Goal: Task Accomplishment & Management: Complete application form

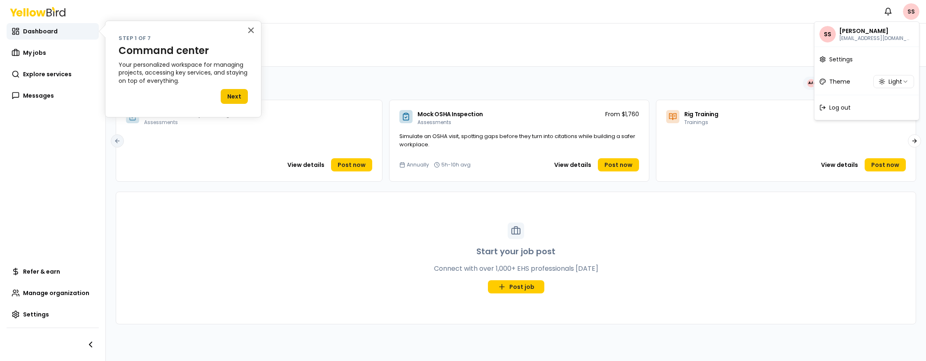
click at [916, 14] on html "Notifications SS Dashboard My jobs Explore services Messages Refer & earn Manag…" at bounding box center [463, 180] width 926 height 361
click at [848, 105] on span "Log out" at bounding box center [839, 107] width 21 height 8
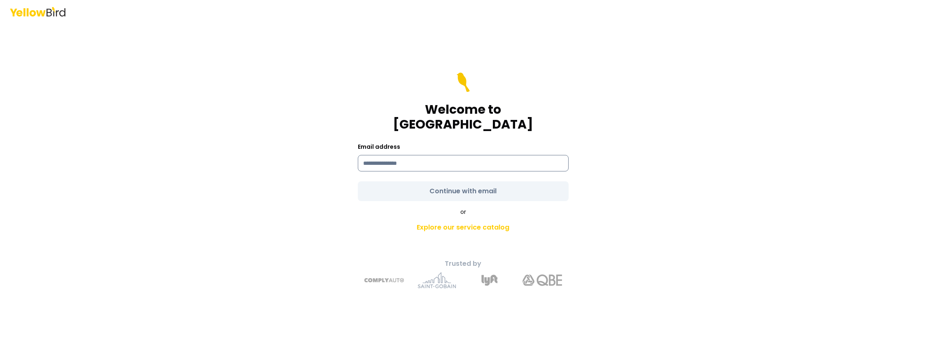
click at [454, 155] on input at bounding box center [463, 163] width 211 height 16
type input "**********"
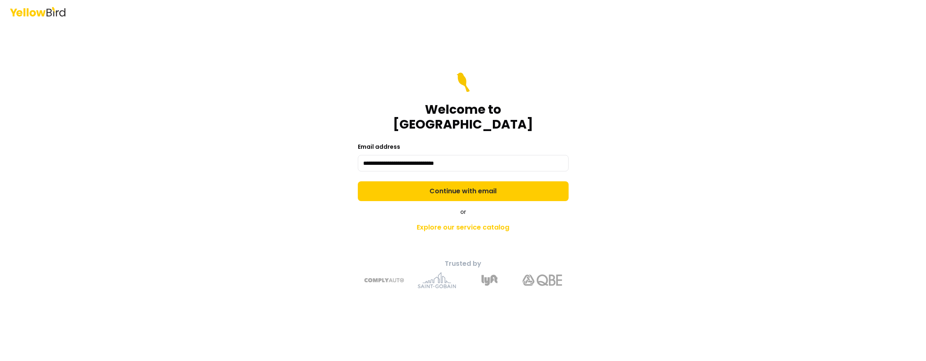
click at [543, 177] on form "**********" at bounding box center [463, 136] width 211 height 128
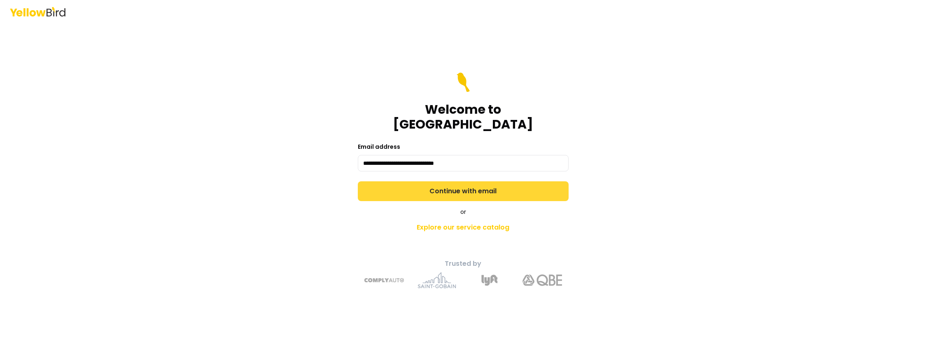
click at [466, 184] on button "Continue with email" at bounding box center [463, 191] width 211 height 20
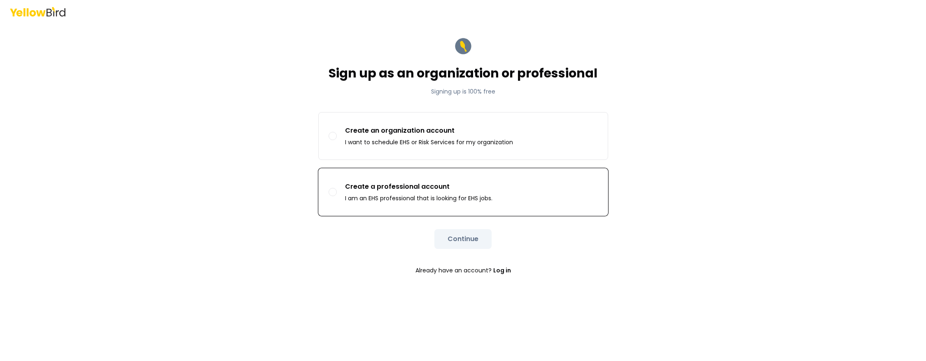
click at [462, 182] on p "Create a professional account" at bounding box center [418, 187] width 147 height 10
click at [337, 188] on button "Create a professional account I am an EHS professional that is looking for EHS …" at bounding box center [333, 192] width 8 height 8
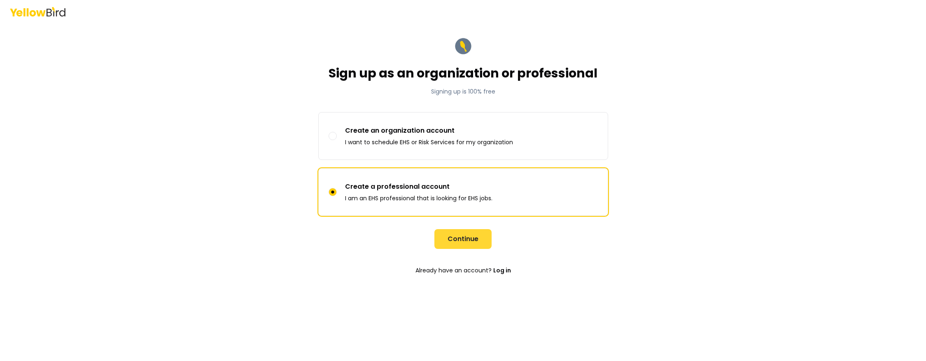
click at [483, 245] on button "Continue" at bounding box center [462, 239] width 57 height 20
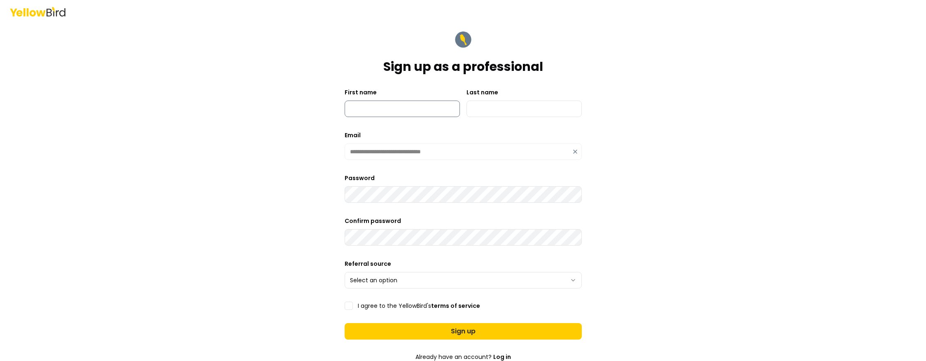
click at [375, 108] on input "First name" at bounding box center [402, 108] width 115 height 16
click at [522, 103] on input "Last name" at bounding box center [523, 108] width 115 height 16
